Goal: Download file/media

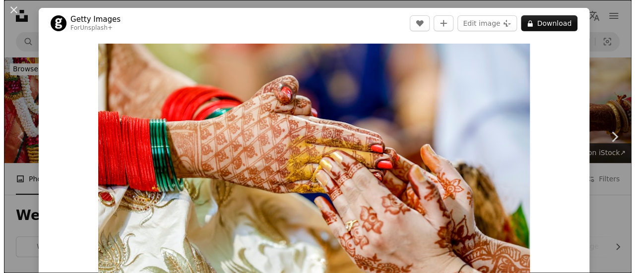
scroll to position [297, 0]
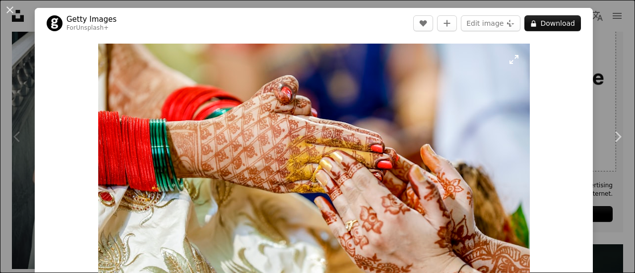
click at [320, 152] on img "Zoom in on this image" at bounding box center [313, 188] width 431 height 288
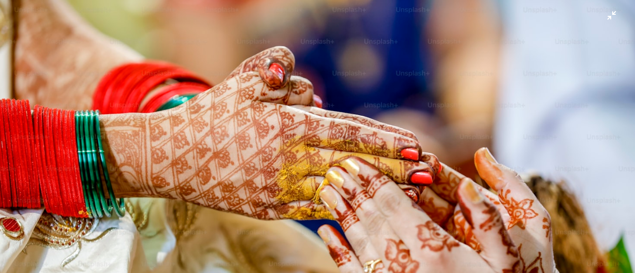
scroll to position [70, 0]
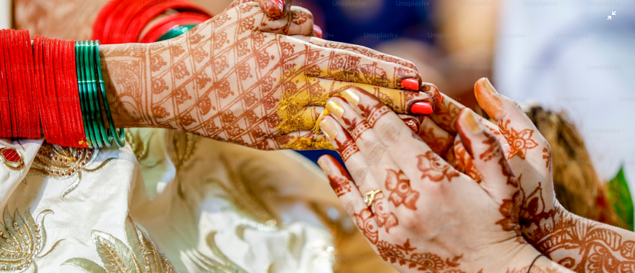
click at [488, 127] on img "Zoom out on this image" at bounding box center [318, 142] width 636 height 424
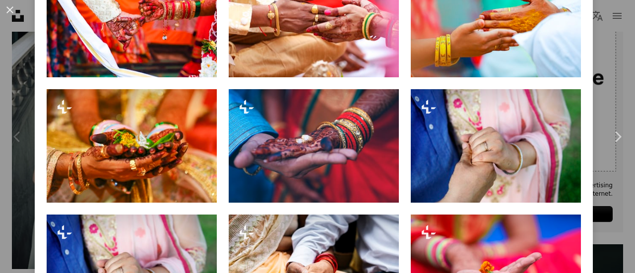
scroll to position [756, 0]
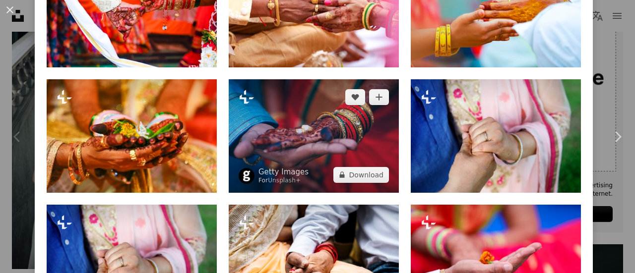
click at [315, 153] on img at bounding box center [314, 136] width 170 height 114
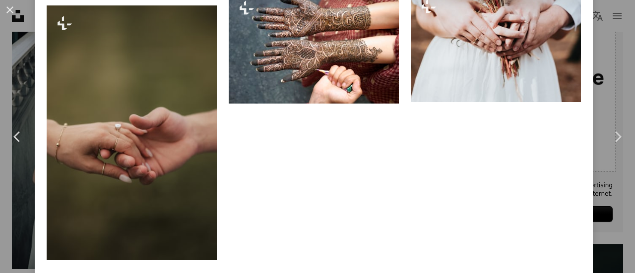
scroll to position [1277, 0]
